Goal: Find specific fact: Find specific fact

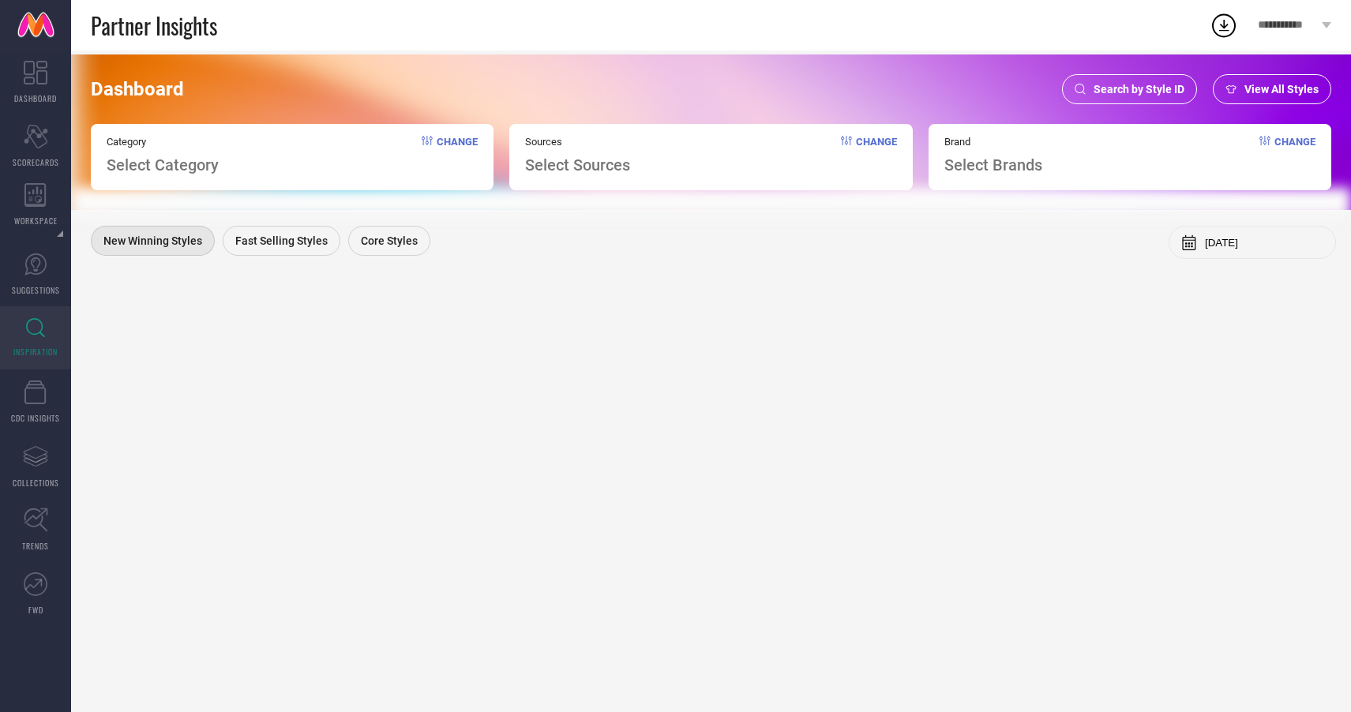
click at [1140, 94] on span "Search by Style ID" at bounding box center [1139, 89] width 91 height 13
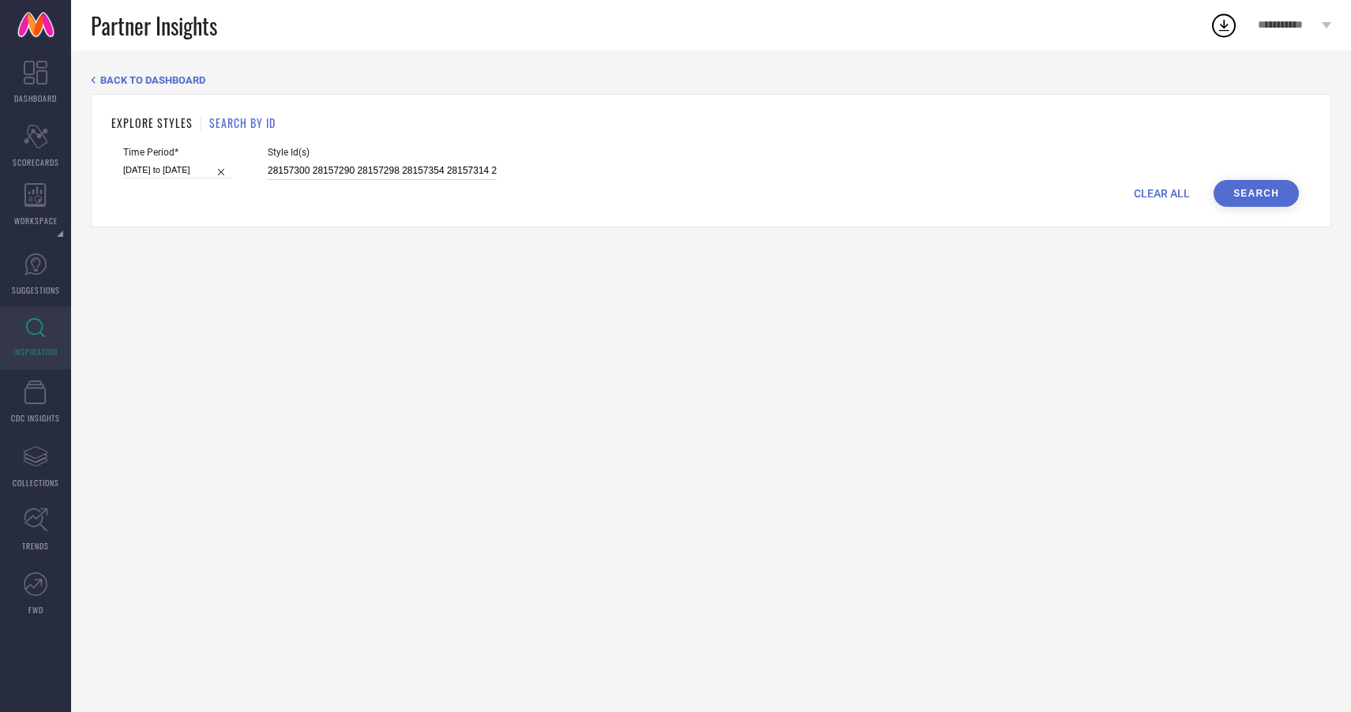
click at [396, 164] on input "28157300 28157290 28157298 28157354 28157314 28157356" at bounding box center [382, 171] width 229 height 18
click at [1267, 196] on button "Search" at bounding box center [1256, 193] width 85 height 27
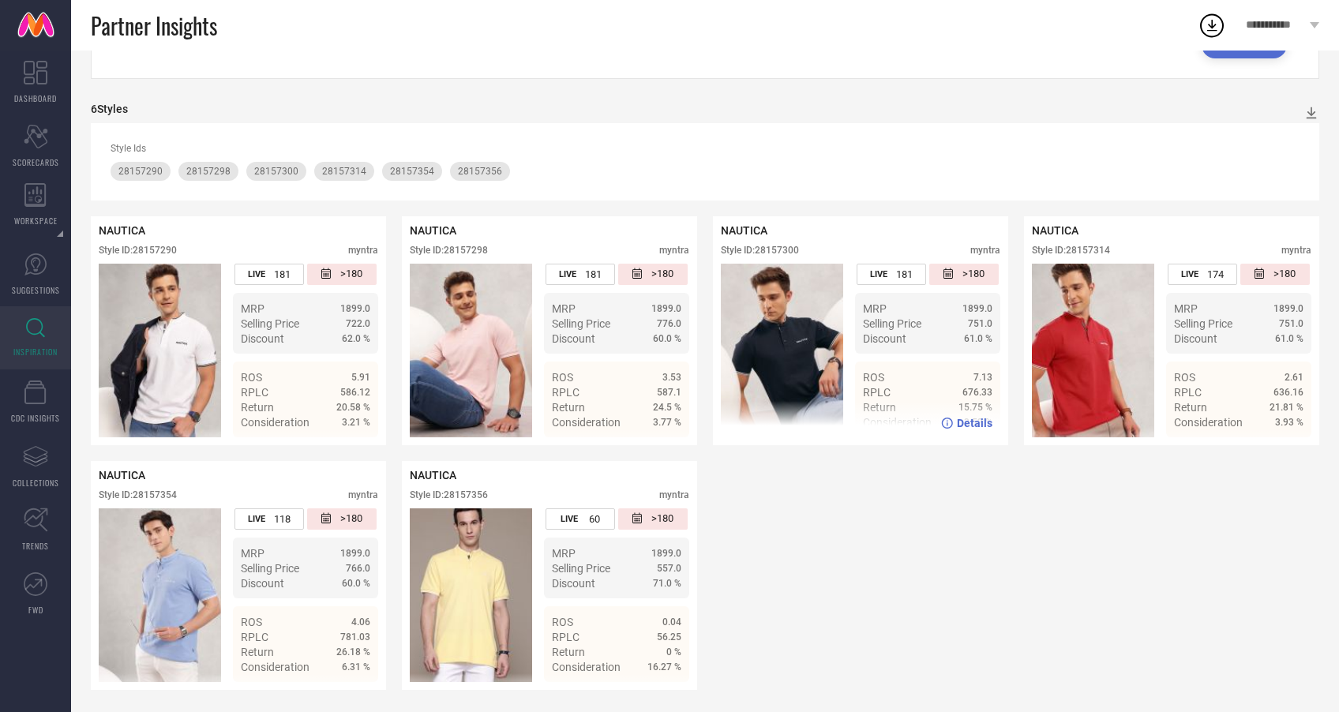
scroll to position [151, 0]
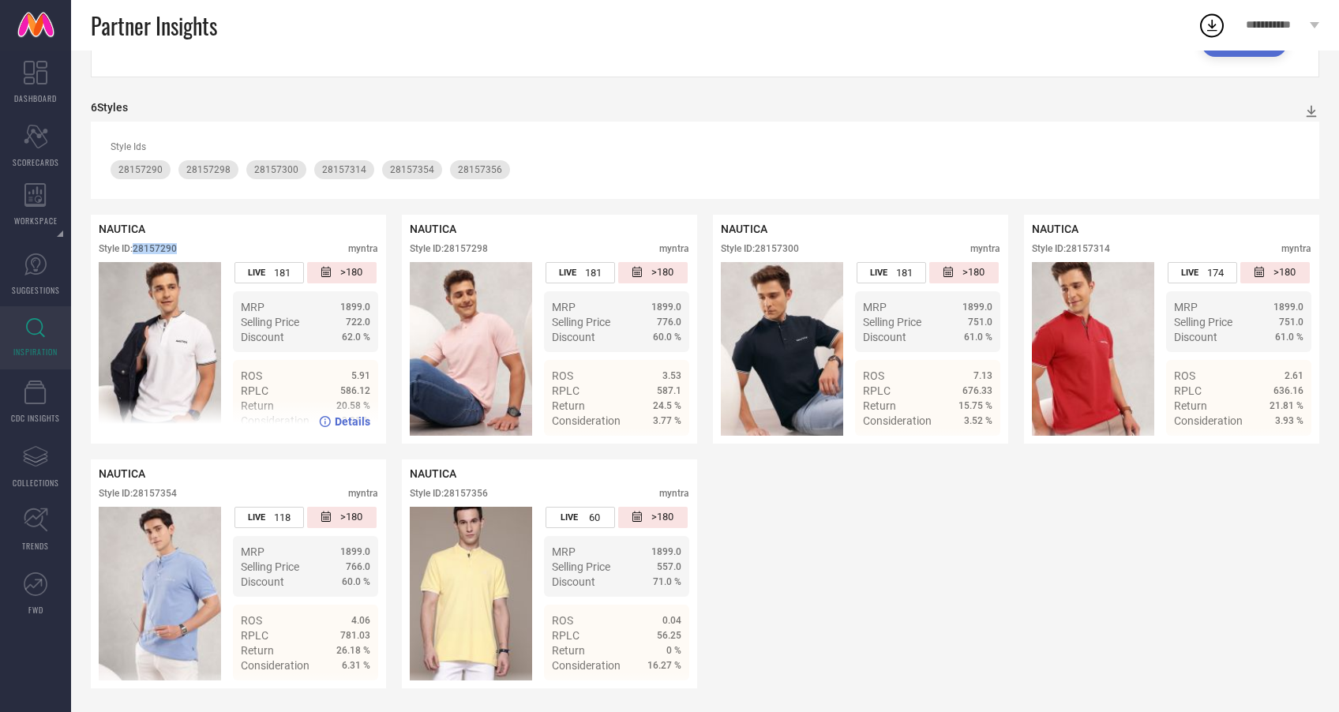
drag, startPoint x: 136, startPoint y: 250, endPoint x: 186, endPoint y: 245, distance: 50.8
click at [186, 245] on div "Style ID: 28157290 myntra" at bounding box center [238, 252] width 279 height 19
copy div "28157290"
click at [771, 569] on div "NAUTICA Style ID: 28157290 myntra LIVE 181 >180 MRP 1899.0 Selling Price 722.0 …" at bounding box center [705, 452] width 1229 height 474
